Goal: Task Accomplishment & Management: Use online tool/utility

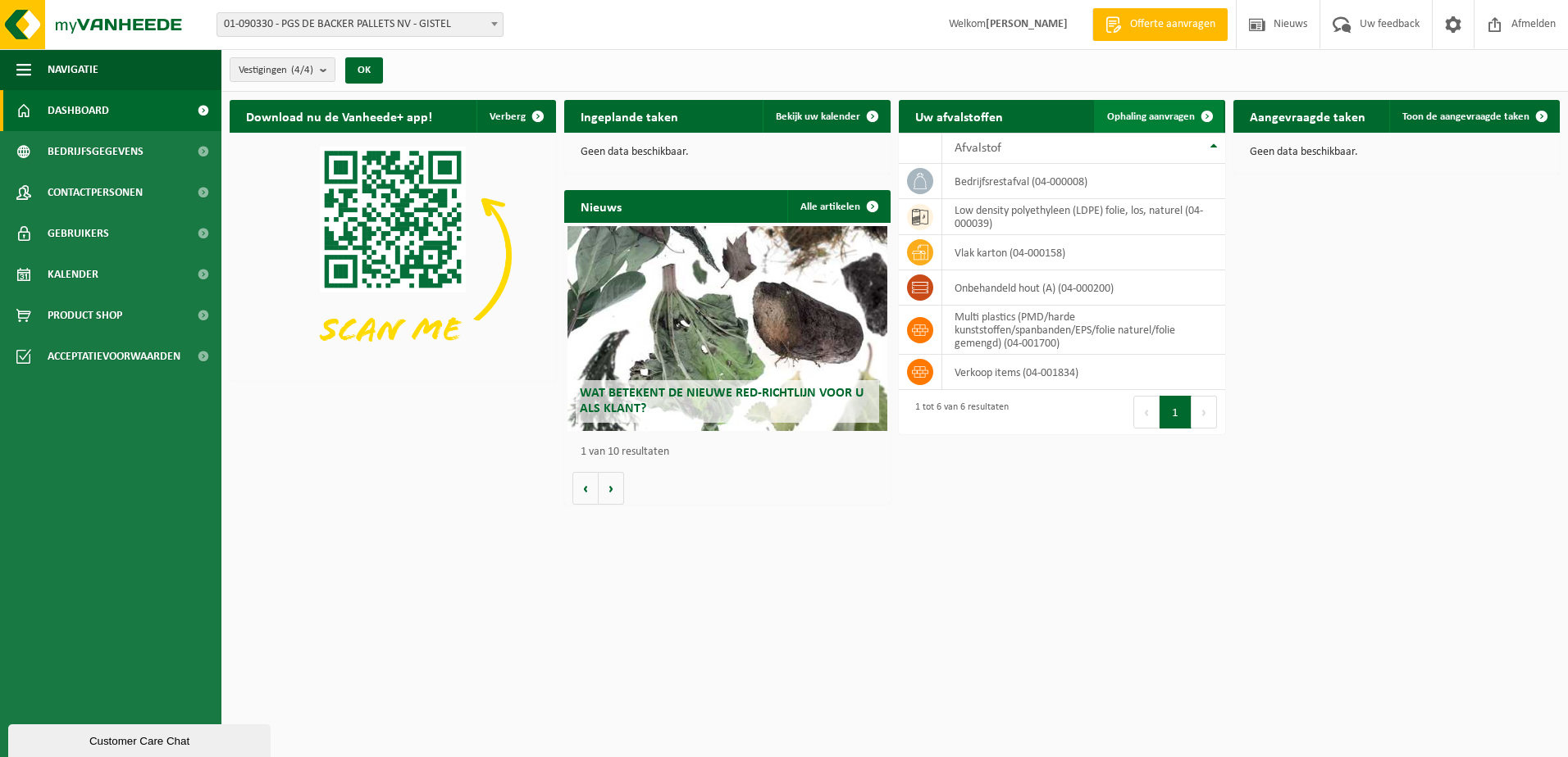
click at [1127, 112] on span "Ophaling aanvragen" at bounding box center [1150, 117] width 87 height 11
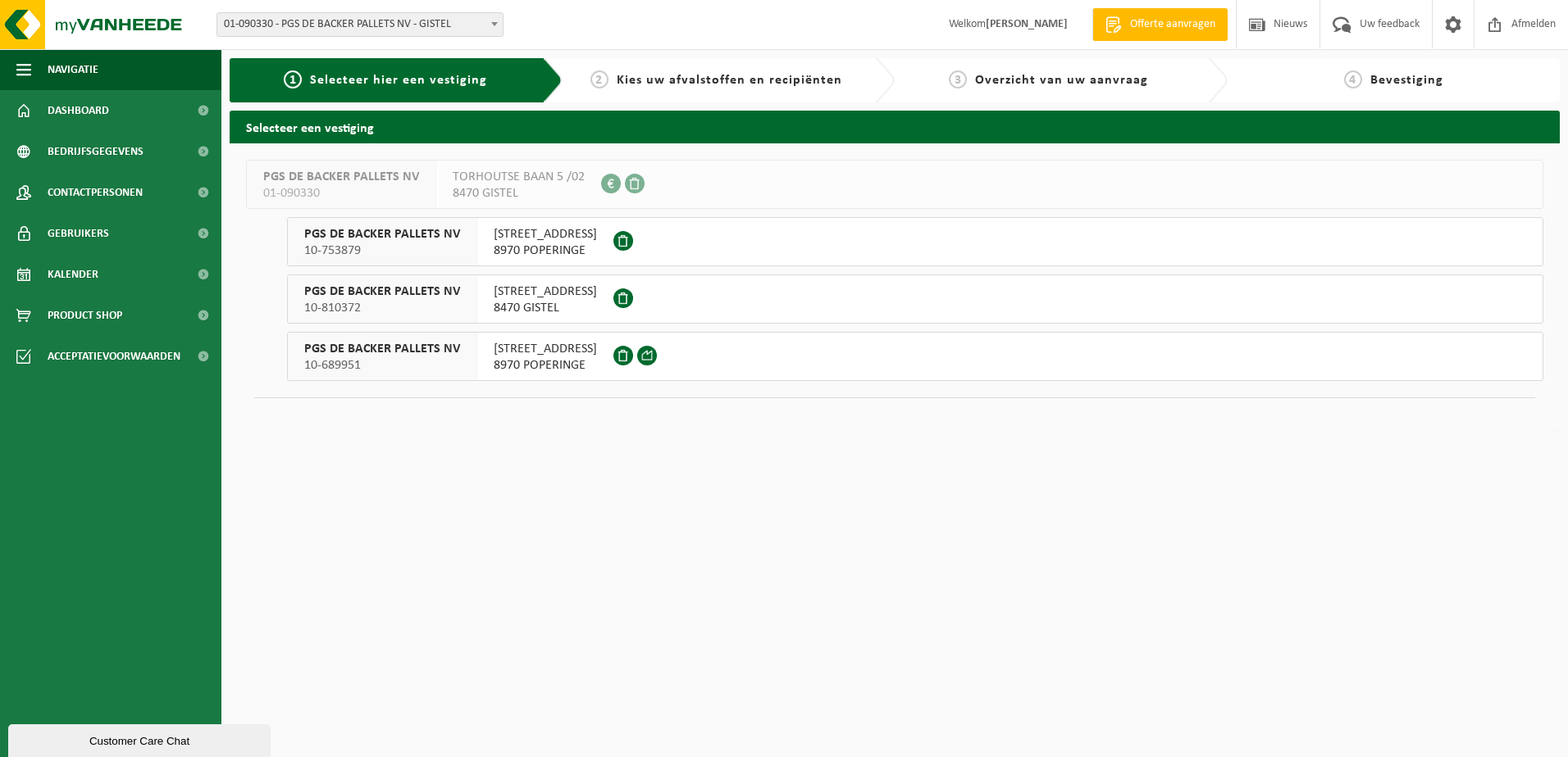
click at [519, 349] on span "FRANKRIJKLAAN 26" at bounding box center [545, 349] width 104 height 16
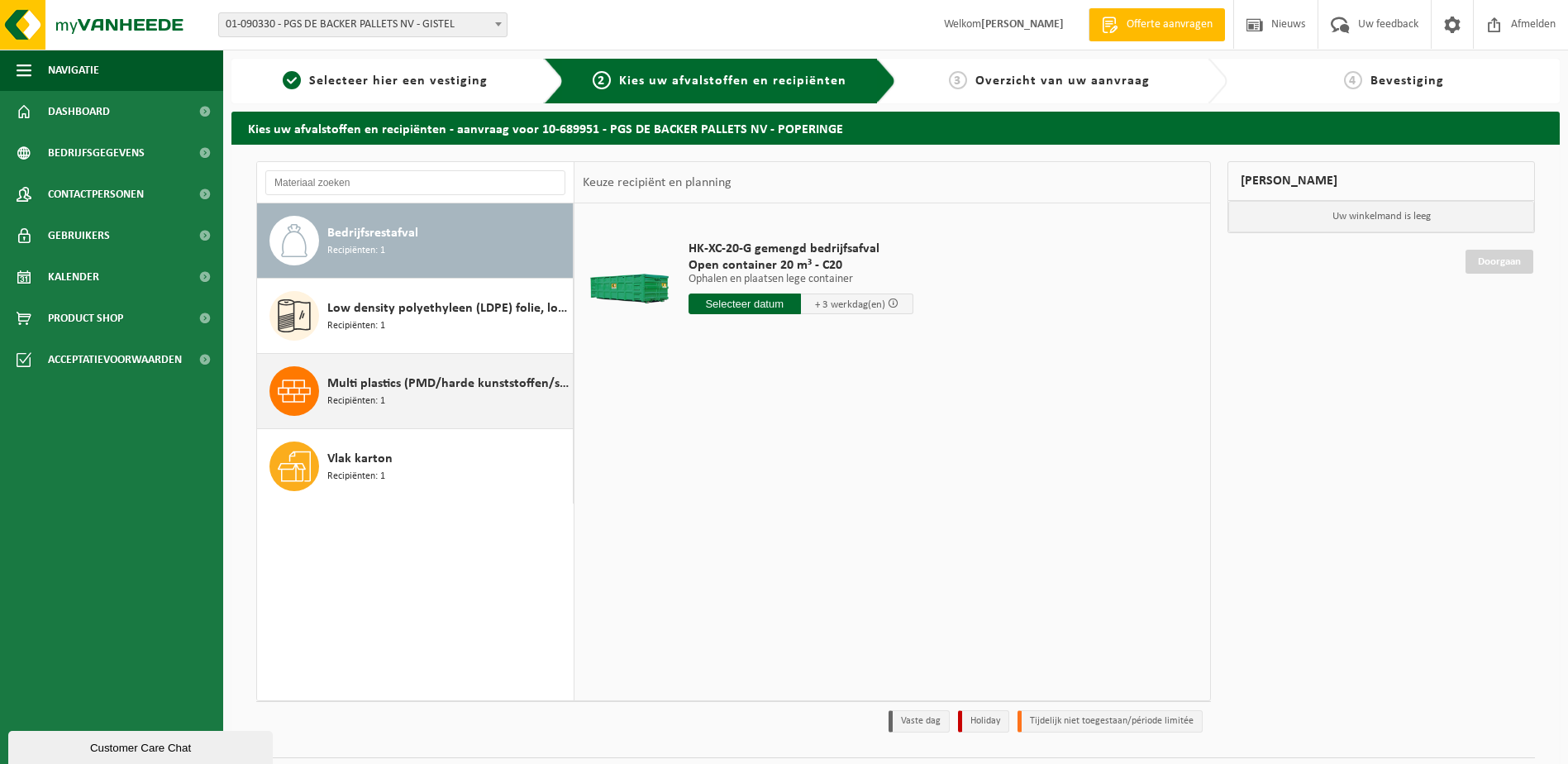
click at [435, 383] on span "Multi plastics (PMD/harde kunststoffen/spanbanden/EPS/folie naturel/folie gemen…" at bounding box center [449, 383] width 242 height 20
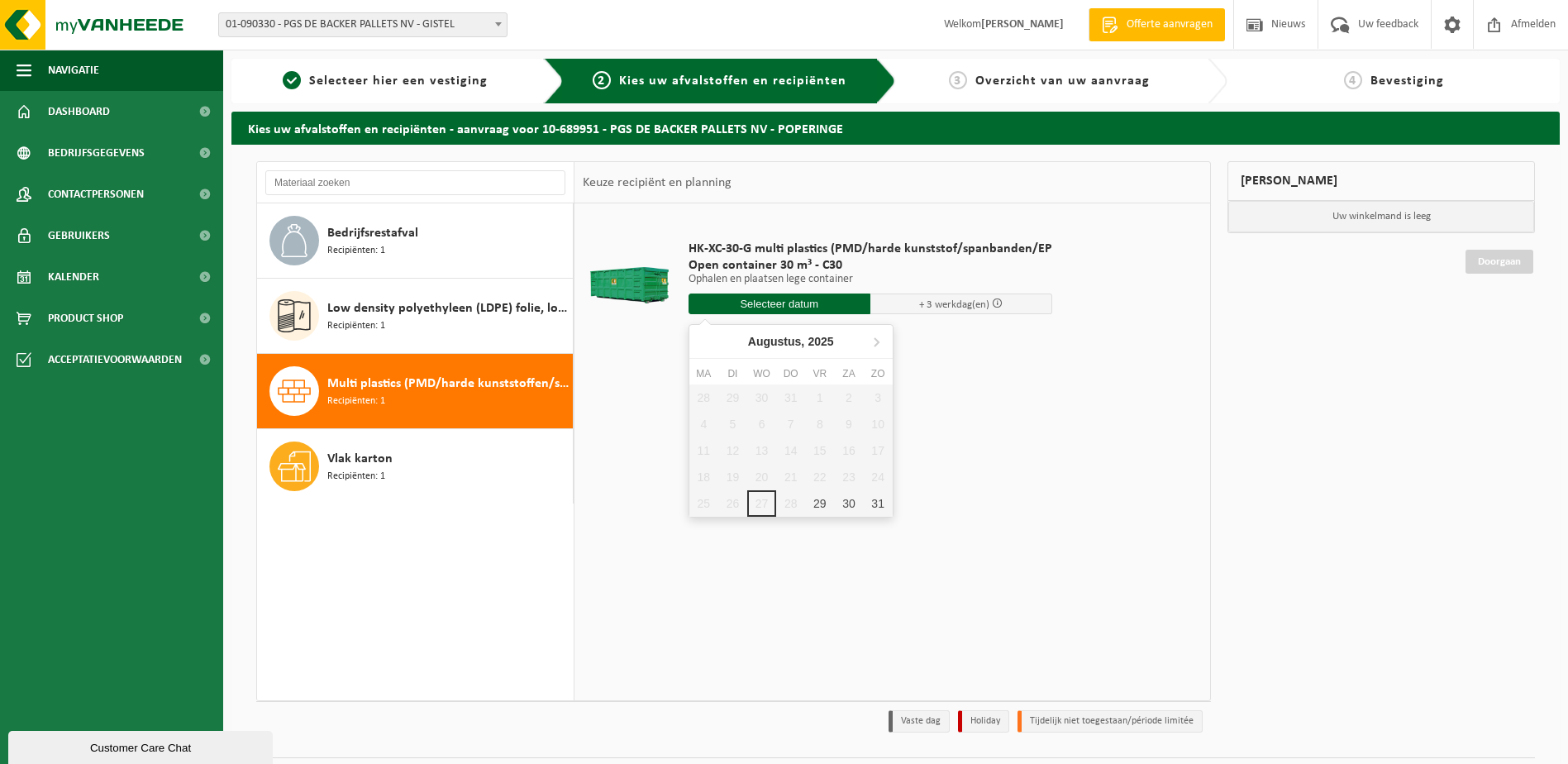
click at [792, 300] on input "text" at bounding box center [779, 303] width 182 height 21
click at [816, 498] on div "29" at bounding box center [820, 503] width 29 height 26
type input "Van 2025-08-29"
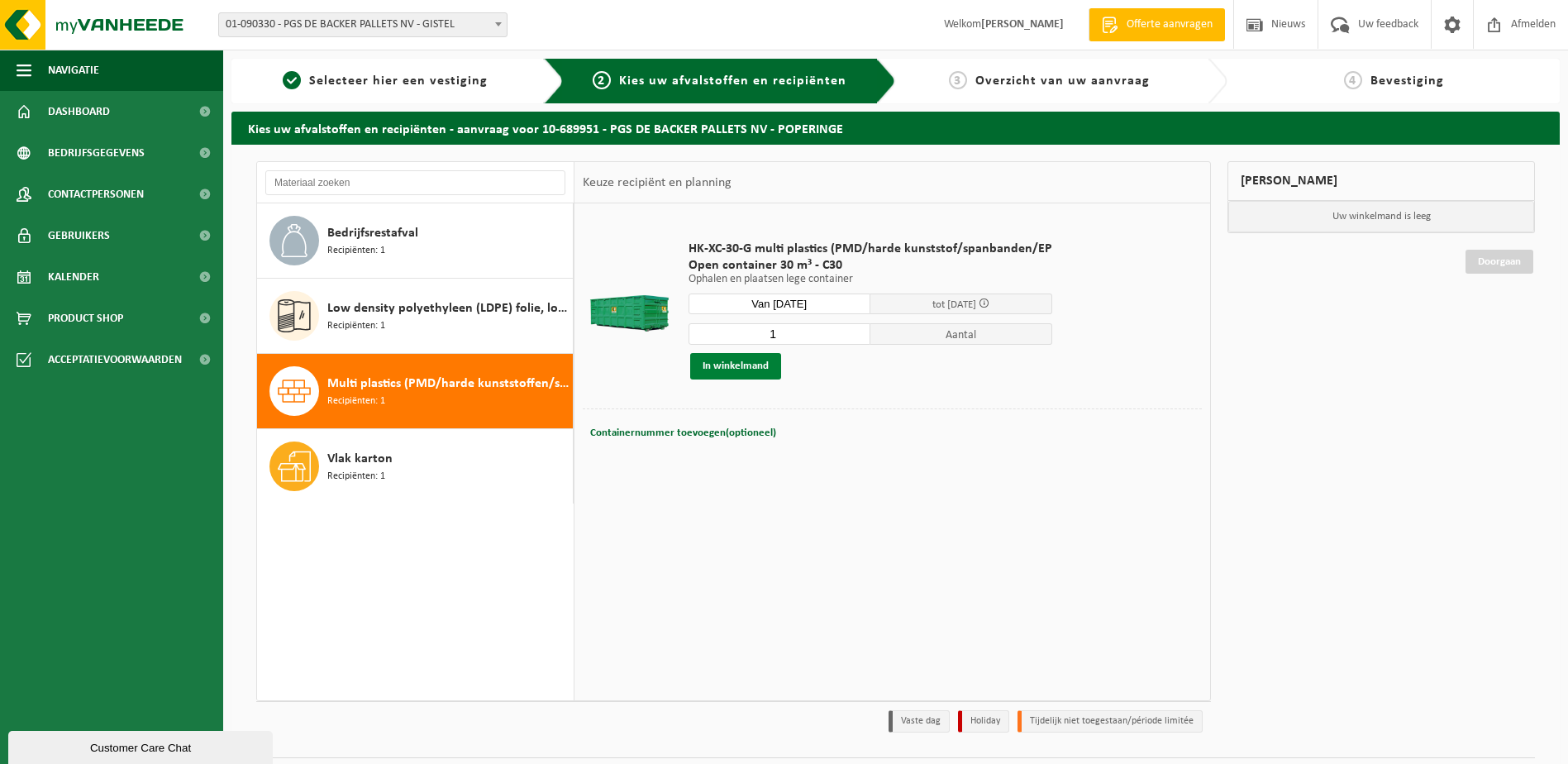
click at [731, 364] on button "In winkelmand" at bounding box center [735, 366] width 91 height 26
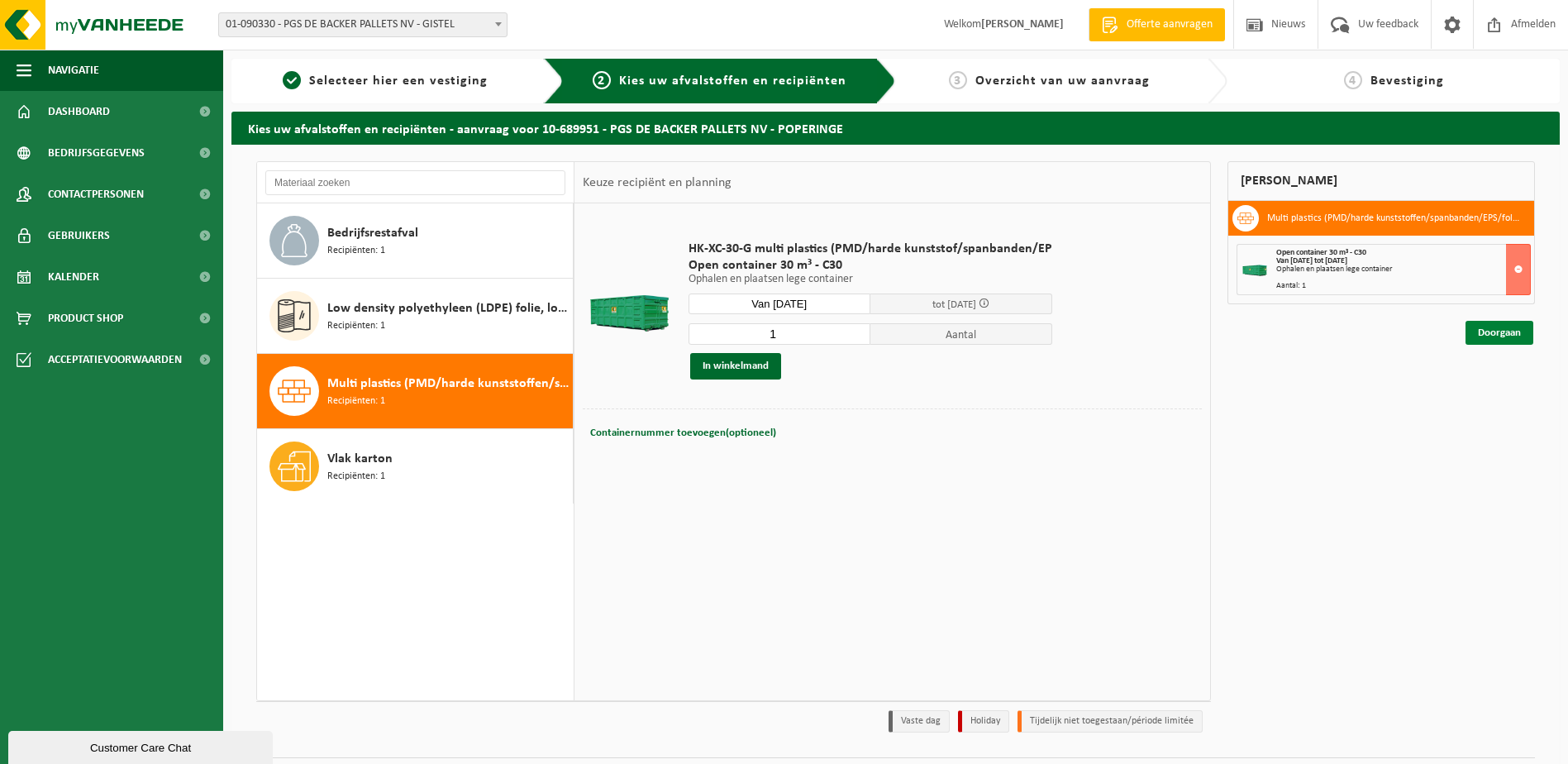
click at [1493, 329] on link "Doorgaan" at bounding box center [1499, 332] width 68 height 24
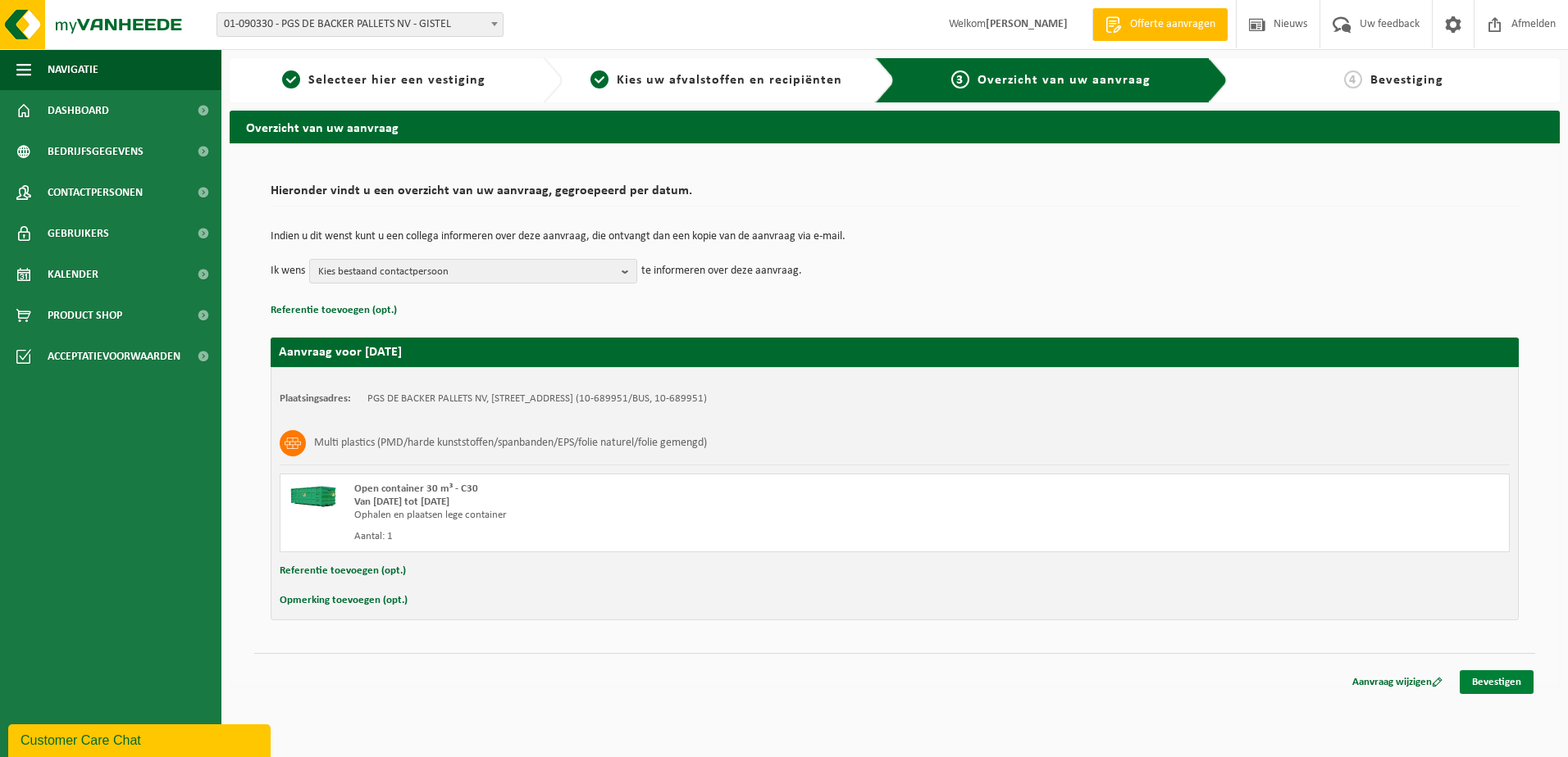
click at [1487, 680] on link "Bevestigen" at bounding box center [1496, 682] width 74 height 23
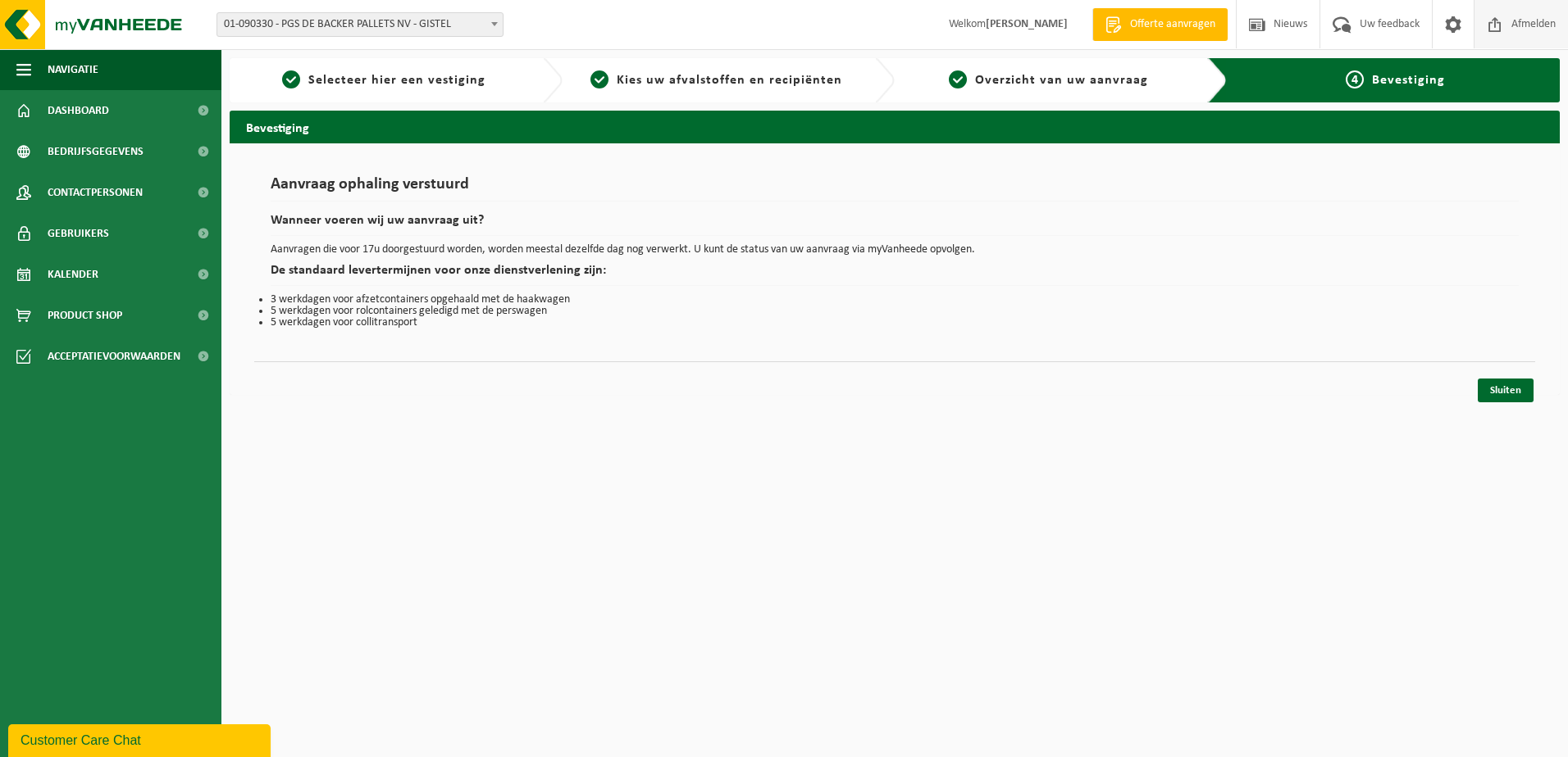
click at [1507, 14] on span "Afmelden" at bounding box center [1533, 24] width 52 height 49
